Goal: Find specific page/section: Find specific page/section

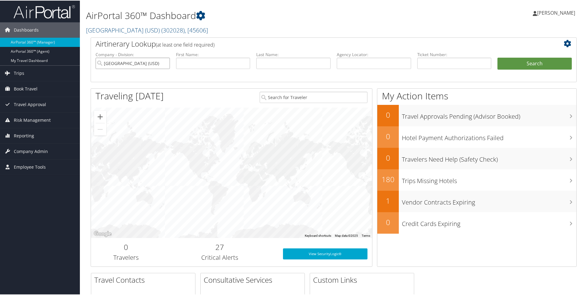
click at [164, 62] on input "[GEOGRAPHIC_DATA] (USD)" at bounding box center [132, 62] width 74 height 11
type input "sola"
click at [497, 57] on button "Search" at bounding box center [534, 63] width 74 height 12
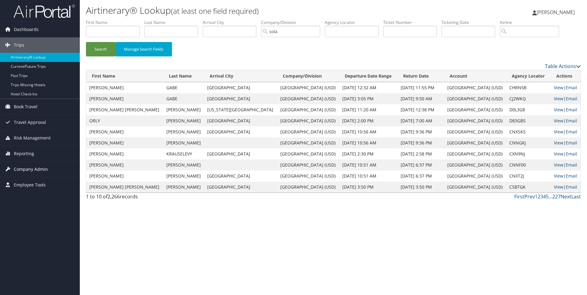
click at [37, 167] on span "Company Admin" at bounding box center [31, 169] width 34 height 15
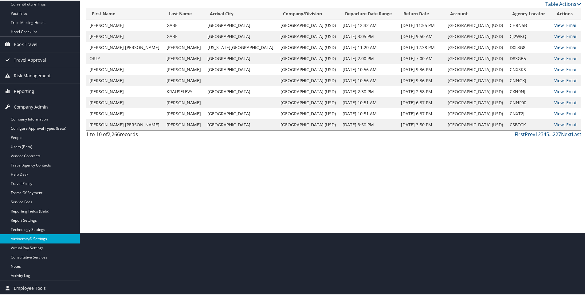
scroll to position [64, 0]
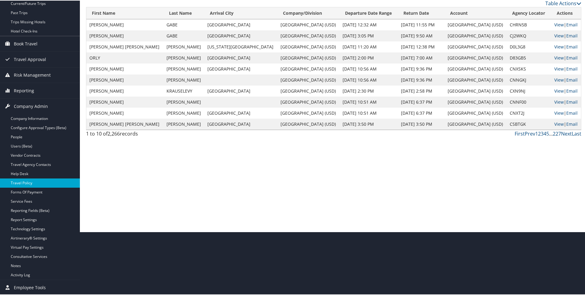
click at [18, 182] on link "Travel Policy" at bounding box center [40, 182] width 80 height 9
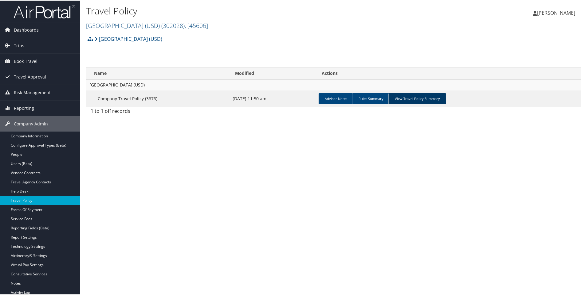
click at [420, 98] on link "View Travel Policy Summary" at bounding box center [417, 98] width 58 height 11
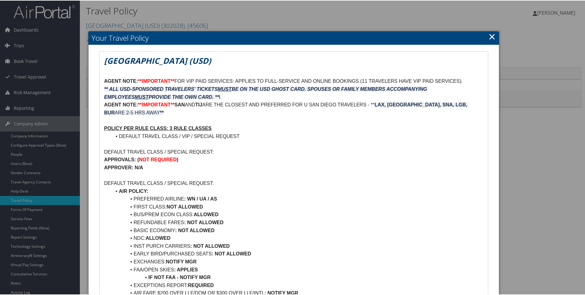
click at [488, 34] on link "×" at bounding box center [491, 36] width 7 height 12
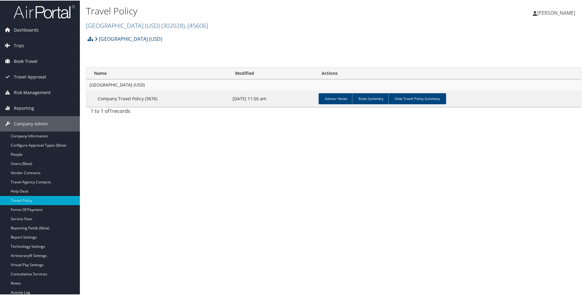
click at [122, 40] on link "[GEOGRAPHIC_DATA] (USD)" at bounding box center [129, 38] width 68 height 12
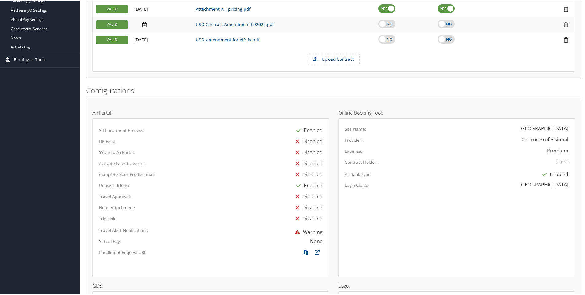
scroll to position [154, 0]
